Goal: Task Accomplishment & Management: Complete application form

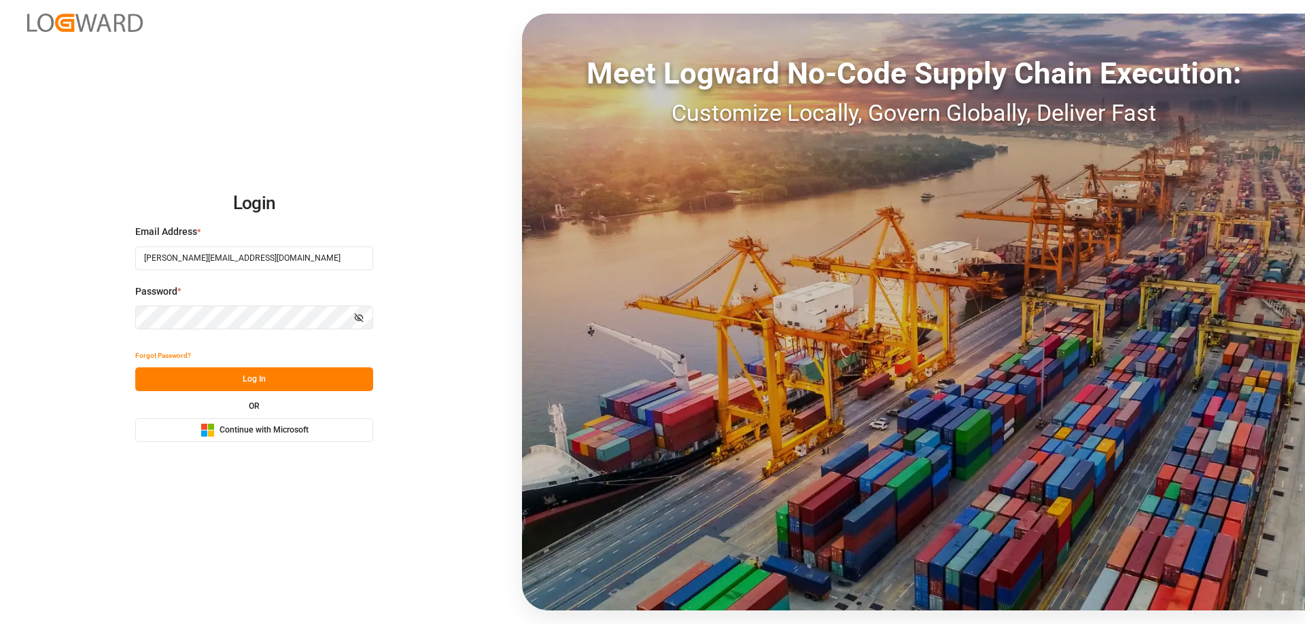
click at [294, 370] on button "Log In" at bounding box center [254, 380] width 238 height 24
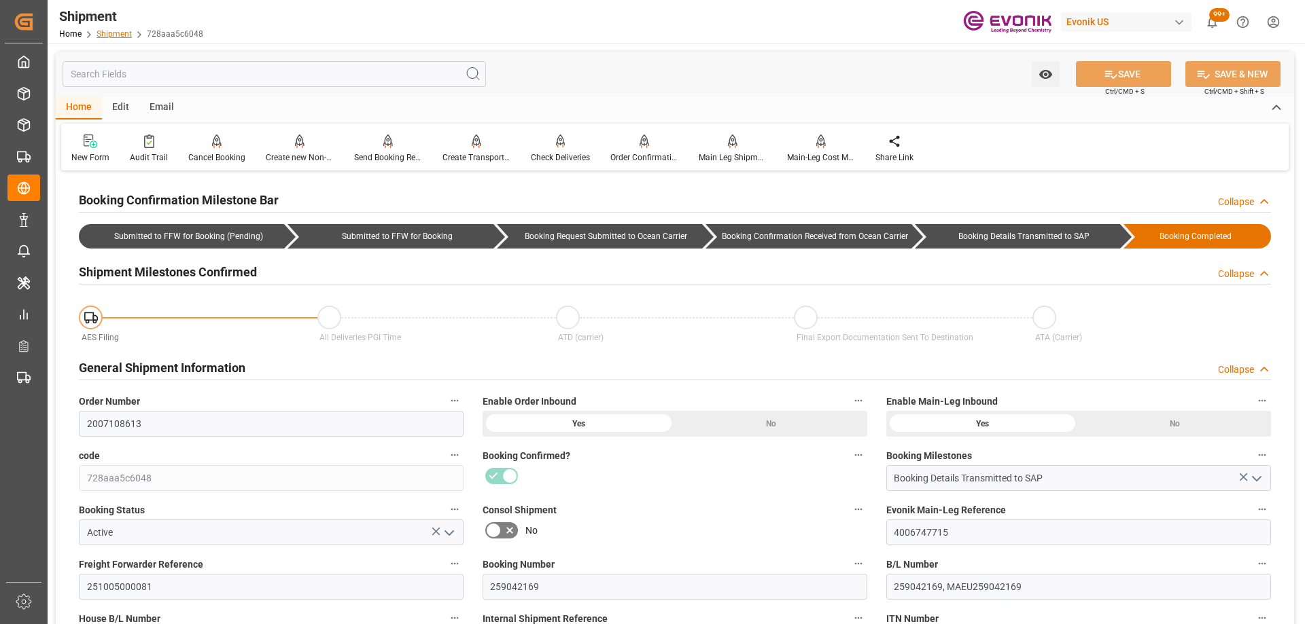
click at [127, 32] on link "Shipment" at bounding box center [113, 34] width 35 height 10
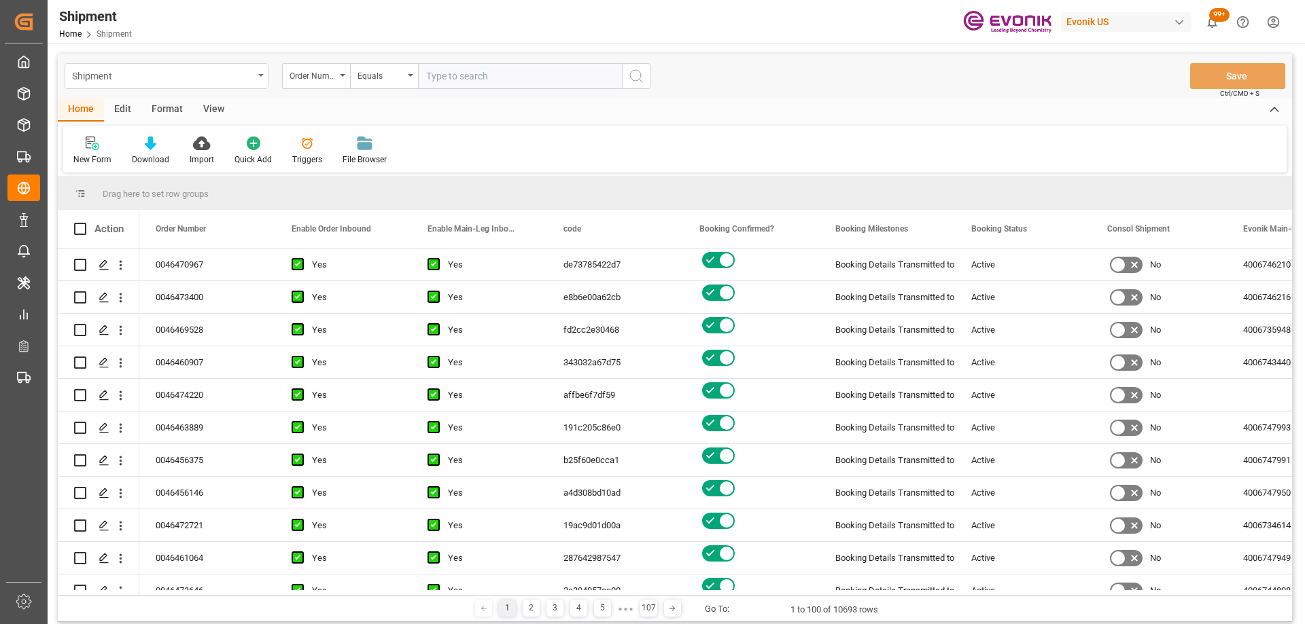
click at [200, 73] on div "Shipment" at bounding box center [162, 75] width 181 height 17
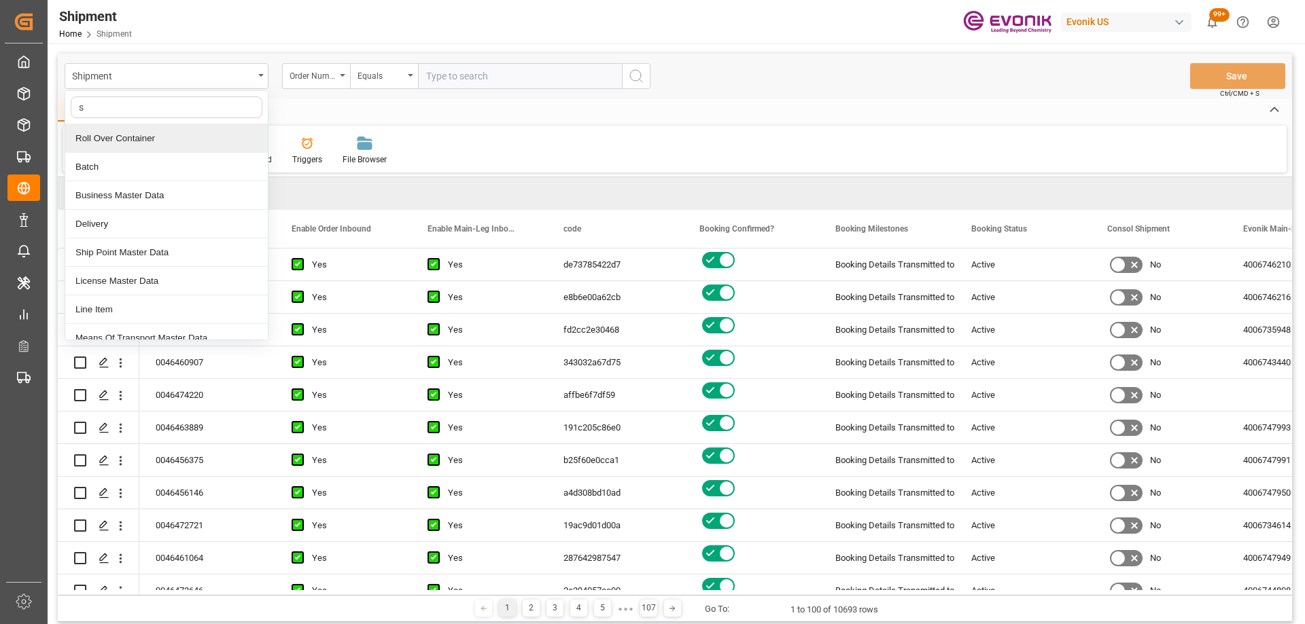
type input "sa"
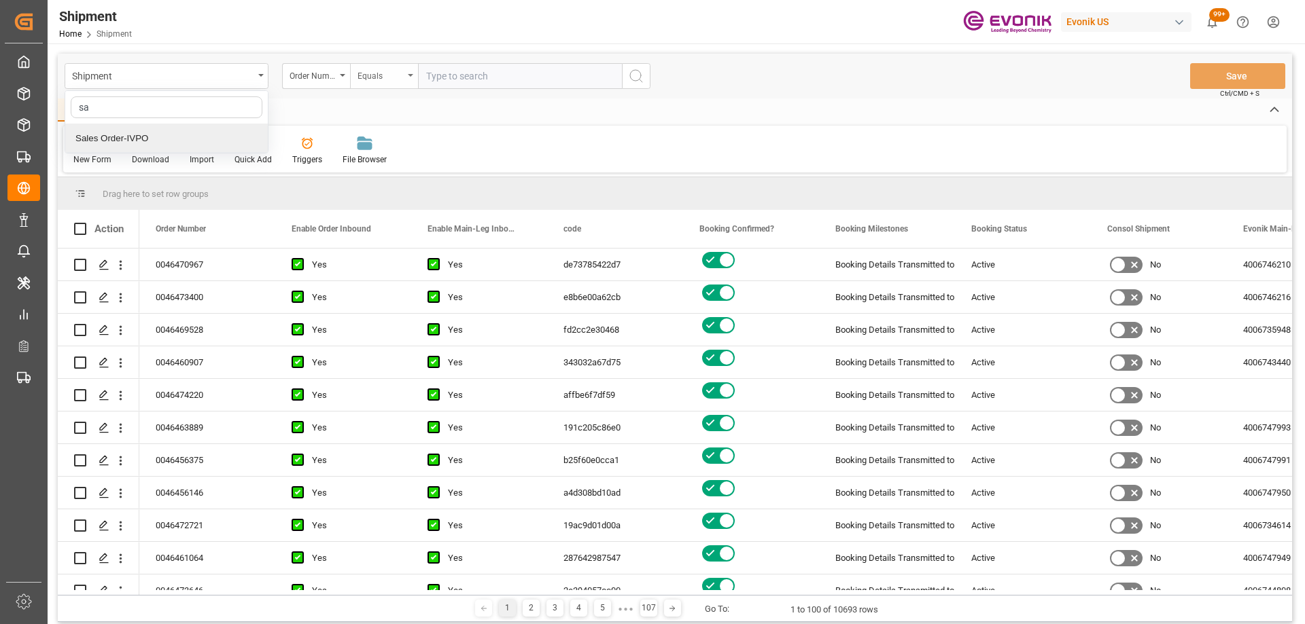
click at [167, 141] on div "Sales Order-IVPO" at bounding box center [166, 138] width 202 height 29
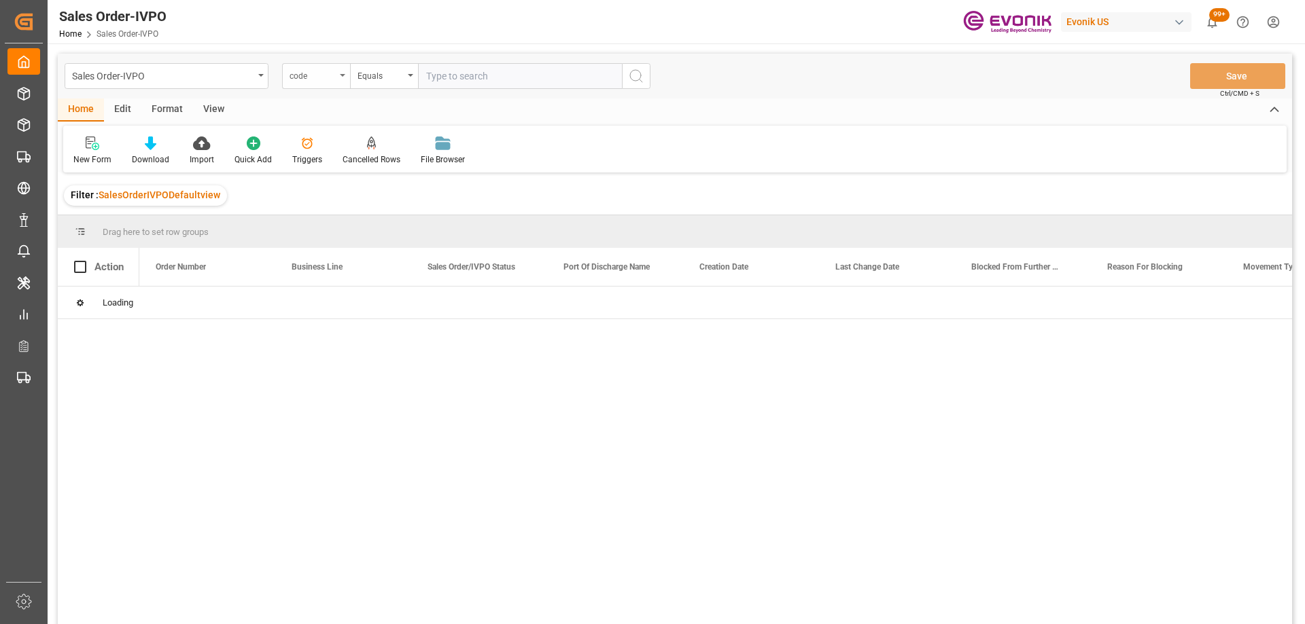
click at [319, 71] on div "code" at bounding box center [312, 75] width 46 height 16
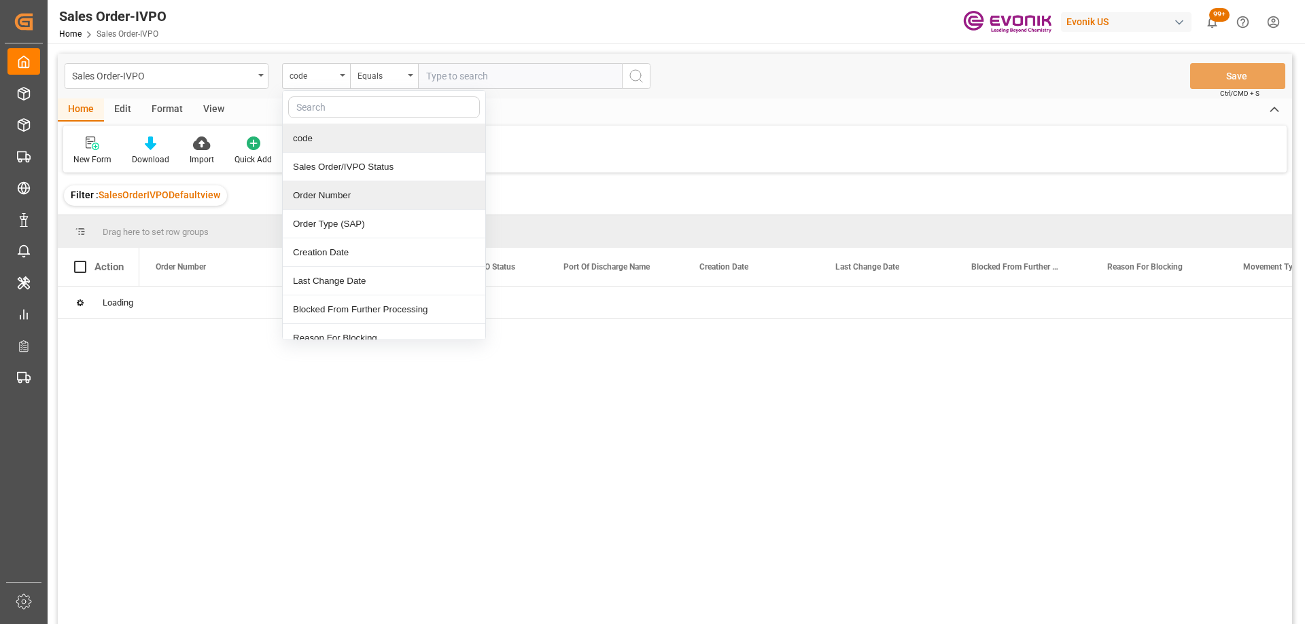
click at [328, 189] on div "Order Number" at bounding box center [384, 195] width 202 height 29
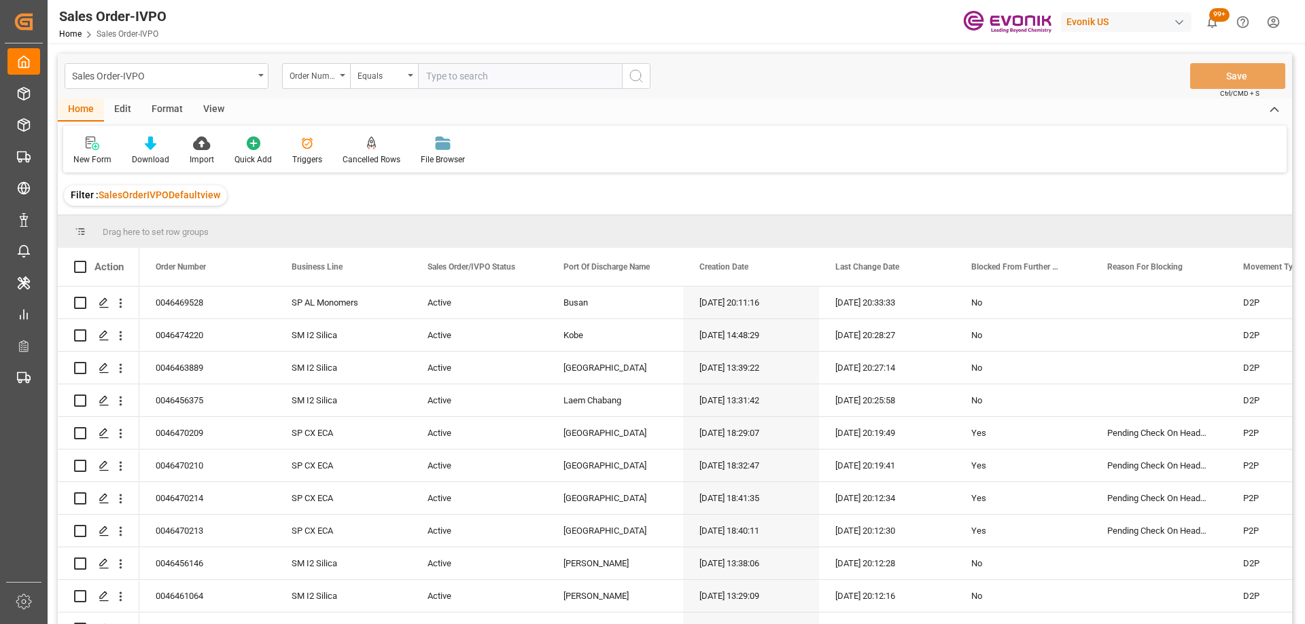
click at [476, 81] on input "text" at bounding box center [520, 76] width 204 height 26
paste input "2007188728%"
type input "2007188728"
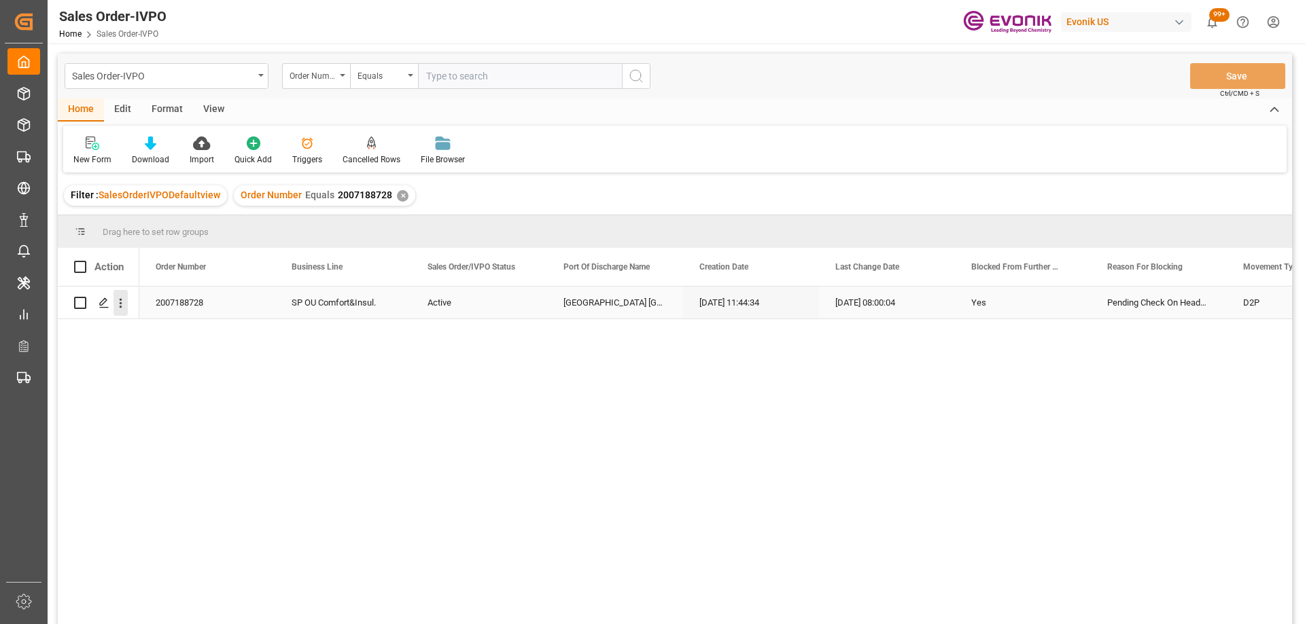
click at [120, 305] on icon "open menu" at bounding box center [120, 303] width 14 height 14
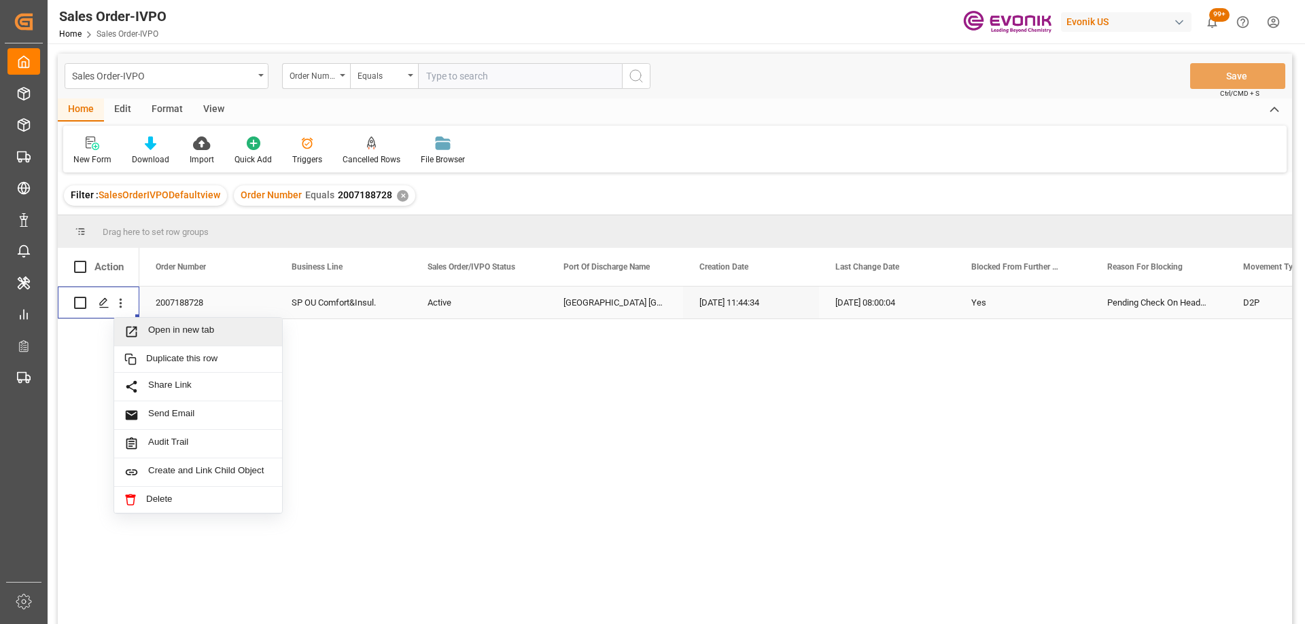
click at [133, 328] on icon "Press SPACE to select this row." at bounding box center [131, 332] width 11 height 11
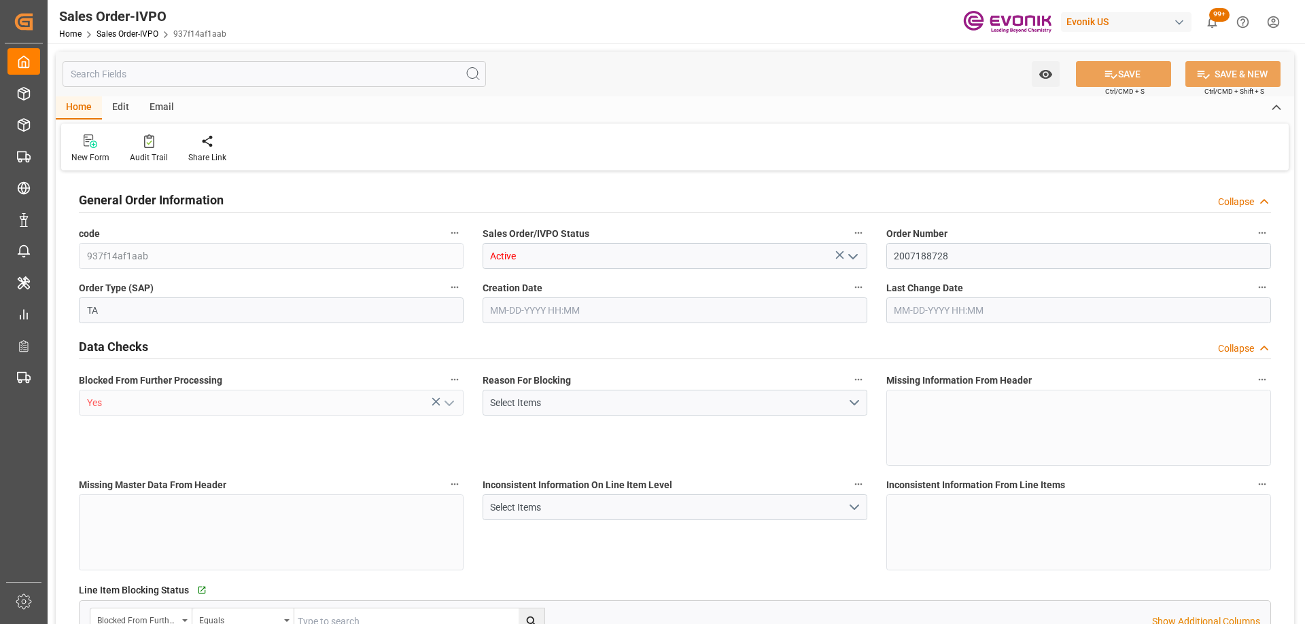
type input "PHMNN"
type input "0"
type input "1"
type input "2"
type input "1"
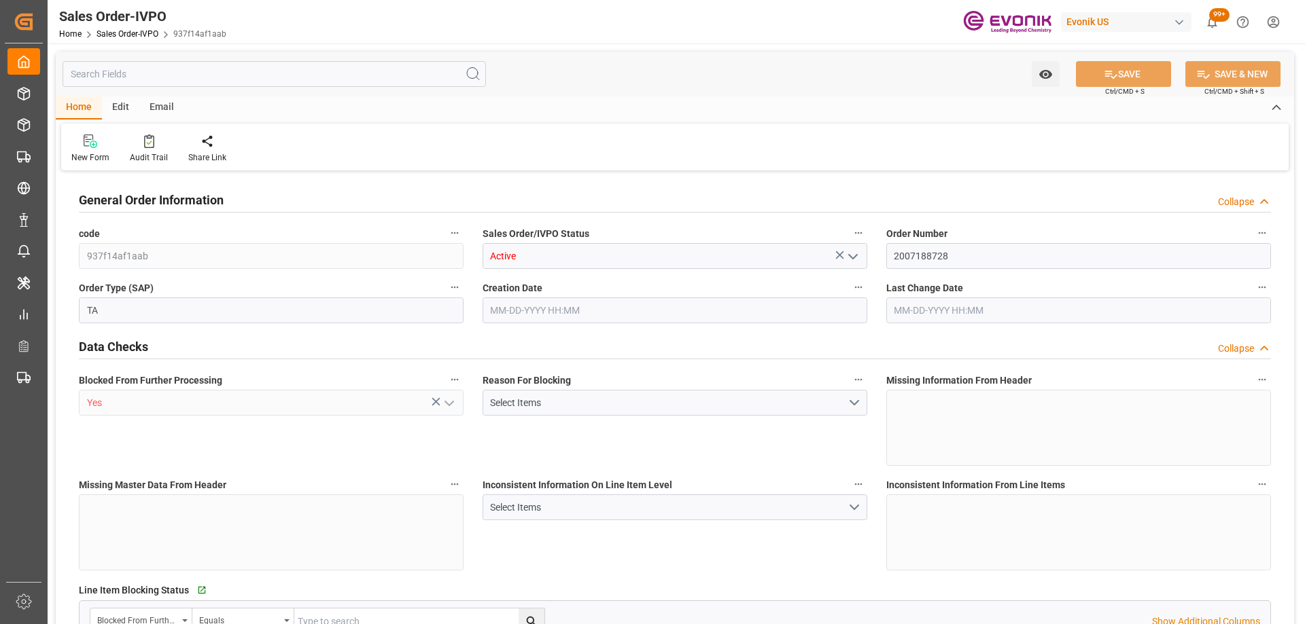
type input "18960"
type input "27.0742"
type input "17000"
type input "30"
type input "09-18-2025 11:44"
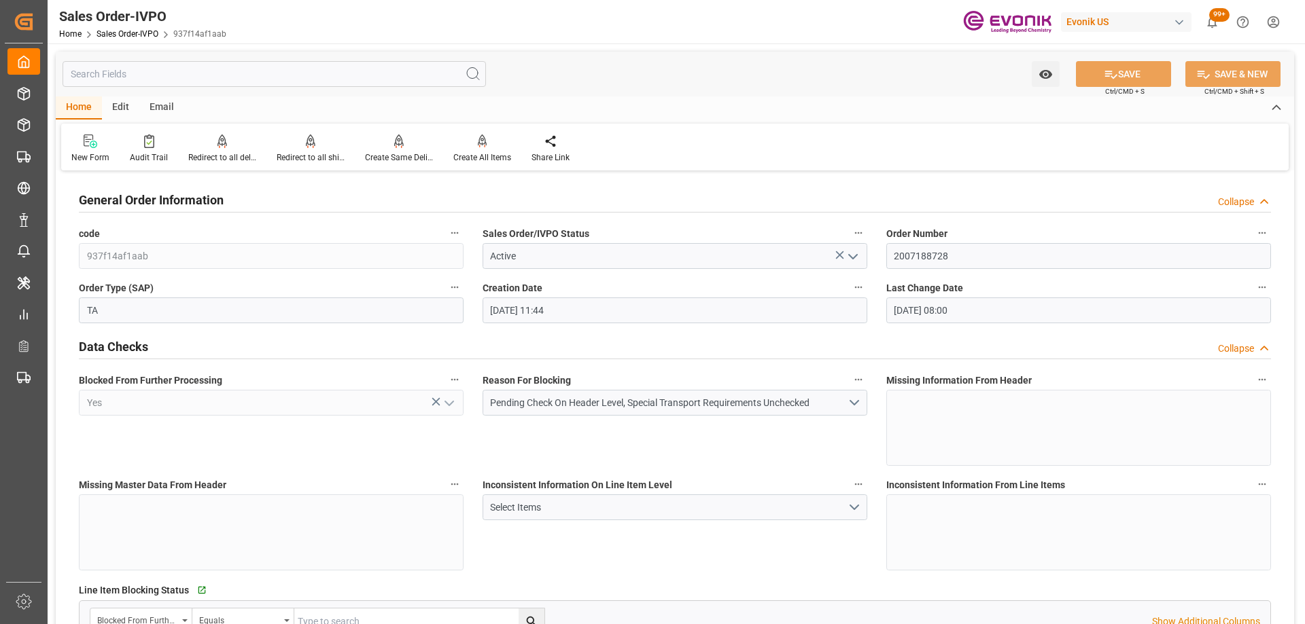
type input "09-23-2025 08:00"
